Goal: Task Accomplishment & Management: Manage account settings

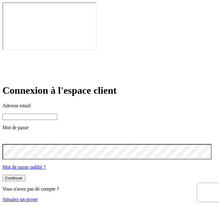
click at [57, 114] on input at bounding box center [29, 117] width 55 height 6
paste input "[PERSON_NAME][DOMAIN_NAME][EMAIL_ADDRESS][DOMAIN_NAME]"
type input "[PERSON_NAME][DOMAIN_NAME][EMAIL_ADDRESS][DOMAIN_NAME]"
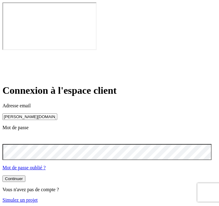
click at [23, 177] on div "Continuer" at bounding box center [14, 179] width 18 height 5
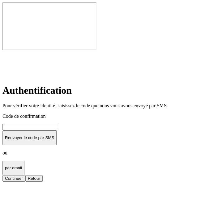
click at [57, 124] on input at bounding box center [29, 127] width 55 height 6
type input "000000"
click at [25, 175] on button "Continuer" at bounding box center [13, 178] width 23 height 6
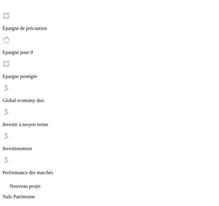
scroll to position [114, 0]
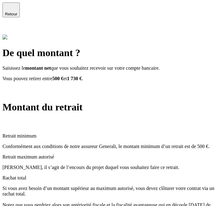
click at [8, 27] on icon at bounding box center [6, 29] width 4 height 4
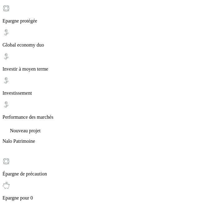
scroll to position [139, 0]
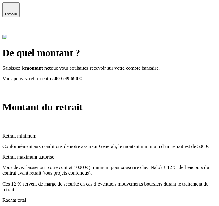
click at [10, 26] on icon at bounding box center [5, 29] width 7 height 7
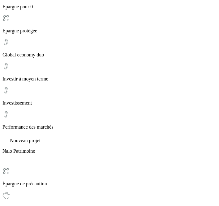
scroll to position [124, 0]
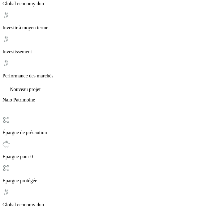
scroll to position [174, 0]
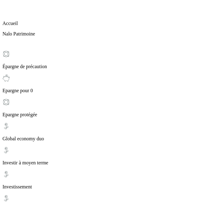
scroll to position [51, 0]
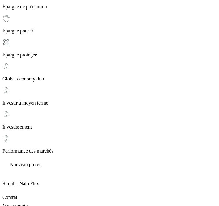
scroll to position [305, 0]
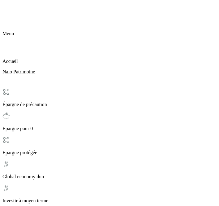
click at [8, 10] on icon at bounding box center [5, 5] width 7 height 7
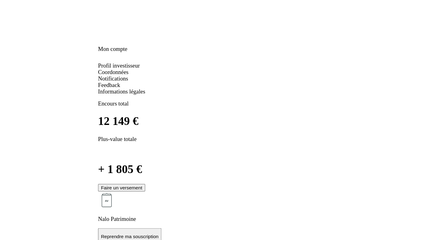
scroll to position [0, 0]
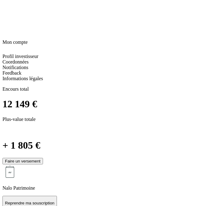
click at [28, 59] on span "Coordonnées" at bounding box center [15, 61] width 26 height 5
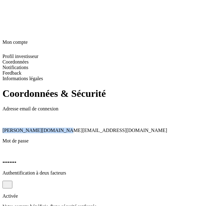
drag, startPoint x: 67, startPoint y: 57, endPoint x: 2, endPoint y: 61, distance: 64.7
click at [2, 88] on div "Coordonnées & Sécurité Adresse email de connexion [PERSON_NAME][DOMAIN_NAME][EM…" at bounding box center [109, 200] width 214 height 224
copy span "[PERSON_NAME][DOMAIN_NAME][EMAIL_ADDRESS][DOMAIN_NAME]"
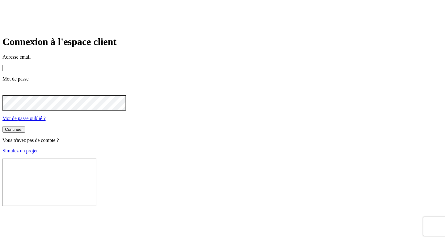
click at [57, 71] on input at bounding box center [29, 68] width 55 height 6
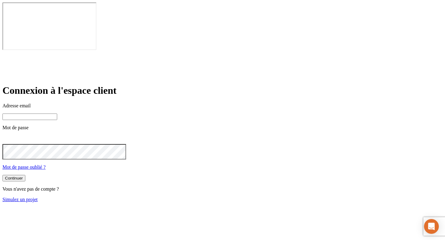
click at [57, 114] on input at bounding box center [29, 117] width 55 height 6
paste input "[PERSON_NAME][DOMAIN_NAME][EMAIL_ADDRESS][DOMAIN_NAME]"
type input "[PERSON_NAME][DOMAIN_NAME][EMAIL_ADDRESS][DOMAIN_NAME]"
click at [2, 175] on button "Continuer" at bounding box center [13, 178] width 23 height 6
click at [2, 176] on button "Continuer" at bounding box center [13, 179] width 23 height 6
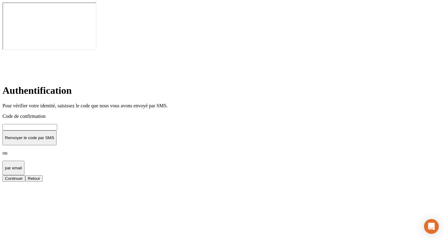
click at [57, 124] on input at bounding box center [29, 127] width 55 height 6
type input "000000"
click at [25, 175] on button "Continuer" at bounding box center [13, 178] width 23 height 6
